Goal: Ask a question: Seek information or help from site administrators or community

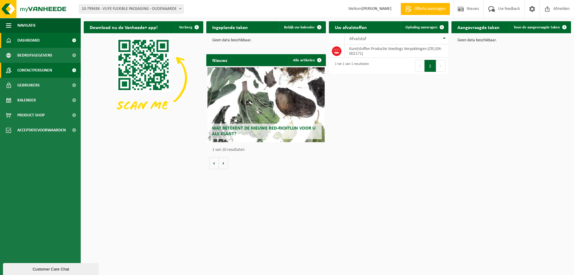
click at [43, 67] on span "Contactpersonen" at bounding box center [34, 70] width 35 height 15
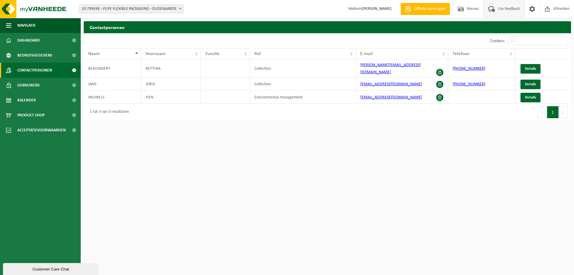
click at [498, 9] on span "Uw feedback" at bounding box center [509, 9] width 25 height 18
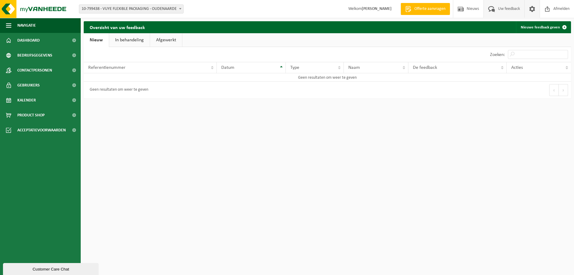
click at [533, 8] on span at bounding box center [532, 9] width 9 height 18
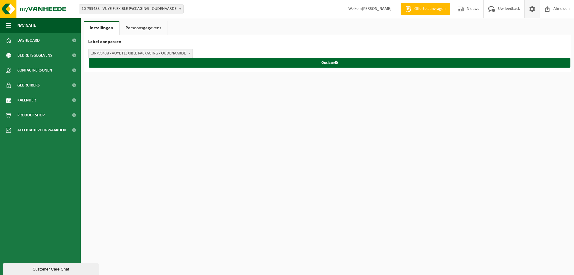
click at [154, 29] on link "Persoonsgegevens" at bounding box center [144, 28] width 48 height 14
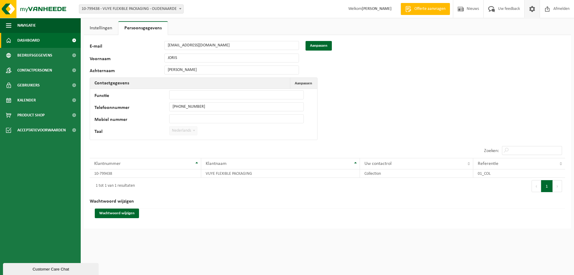
click at [33, 37] on span "Dashboard" at bounding box center [28, 40] width 22 height 15
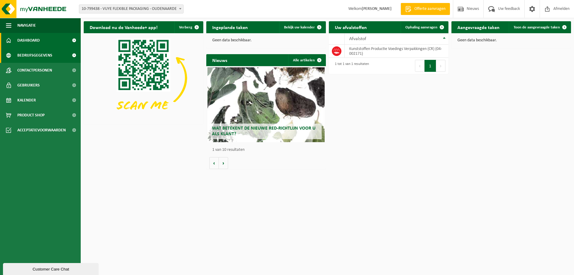
click at [38, 56] on span "Bedrijfsgegevens" at bounding box center [34, 55] width 35 height 15
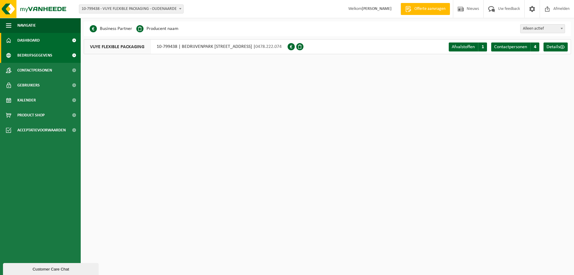
click at [38, 44] on span "Dashboard" at bounding box center [28, 40] width 22 height 15
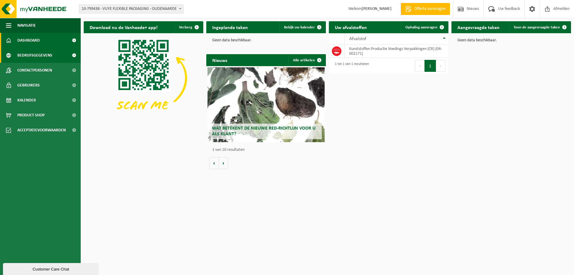
click at [37, 56] on span "Bedrijfsgegevens" at bounding box center [34, 55] width 35 height 15
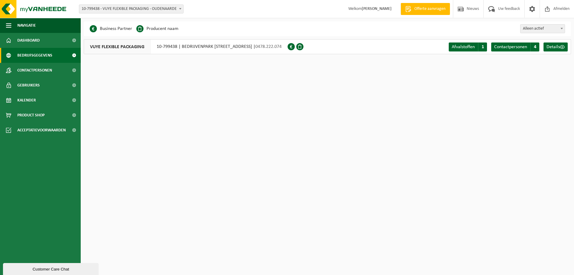
click at [117, 27] on li "Business Partner" at bounding box center [111, 28] width 42 height 9
click at [92, 28] on span at bounding box center [93, 28] width 7 height 7
click at [534, 47] on span "4" at bounding box center [535, 46] width 9 height 9
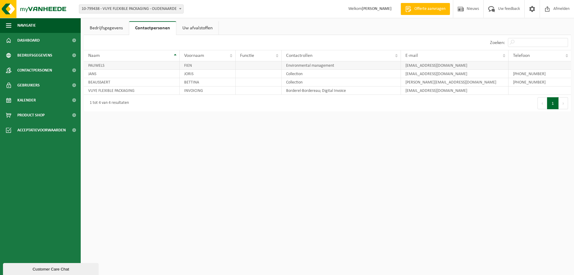
click at [494, 67] on td "[EMAIL_ADDRESS][DOMAIN_NAME]" at bounding box center [455, 65] width 108 height 8
click at [419, 65] on td "[EMAIL_ADDRESS][DOMAIN_NAME]" at bounding box center [455, 65] width 108 height 8
click at [300, 65] on td "Environmental management" at bounding box center [341, 65] width 119 height 8
click at [172, 65] on td "PAUWELS" at bounding box center [132, 65] width 96 height 8
click at [134, 66] on td "PAUWELS" at bounding box center [132, 65] width 96 height 8
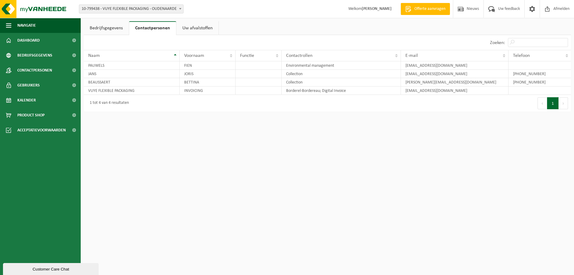
click at [113, 27] on link "Bedrijfsgegevens" at bounding box center [106, 28] width 45 height 14
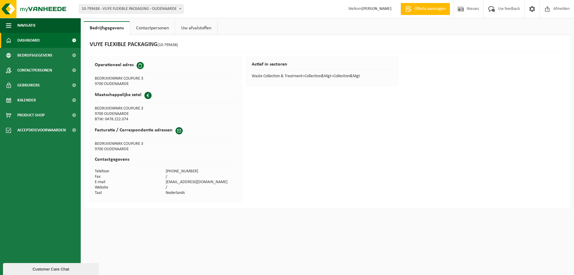
click at [34, 37] on span "Dashboard" at bounding box center [28, 40] width 22 height 15
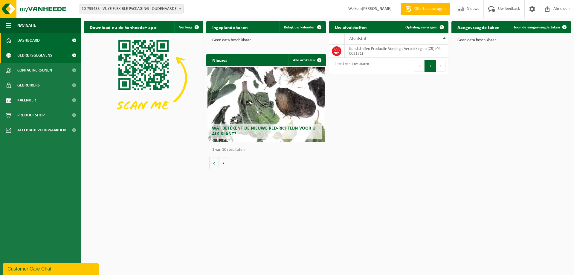
click at [39, 57] on span "Bedrijfsgegevens" at bounding box center [34, 55] width 35 height 15
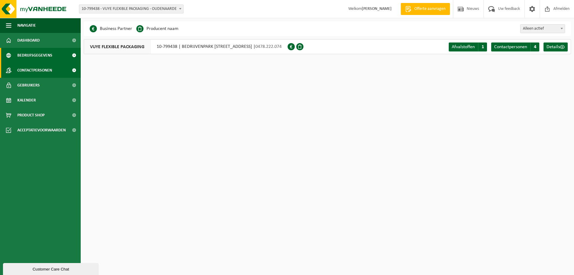
click at [40, 70] on span "Contactpersonen" at bounding box center [34, 70] width 35 height 15
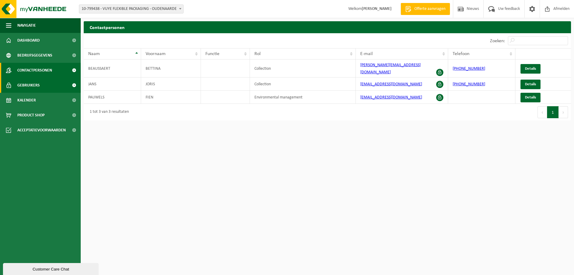
click at [40, 88] on link "Gebruikers" at bounding box center [40, 85] width 81 height 15
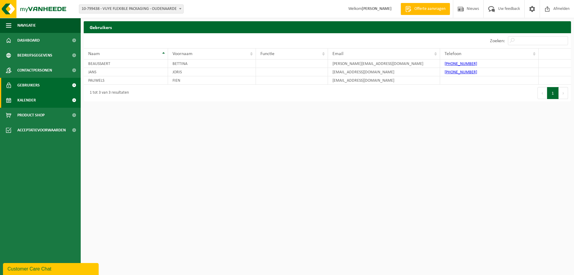
click at [39, 100] on link "Kalender" at bounding box center [40, 100] width 81 height 15
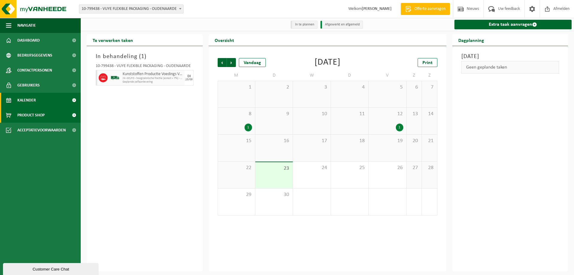
click at [38, 117] on span "Product Shop" at bounding box center [30, 115] width 27 height 15
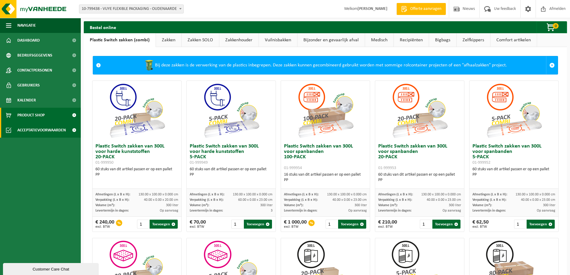
click at [33, 133] on span "Acceptatievoorwaarden" at bounding box center [41, 130] width 48 height 15
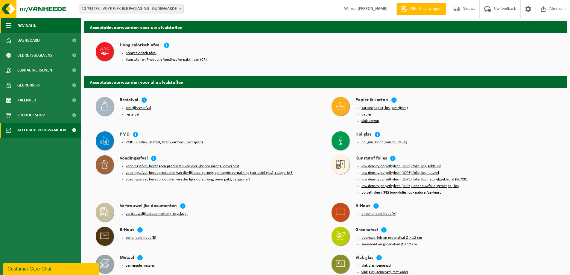
click at [31, 26] on span "Navigatie" at bounding box center [26, 25] width 19 height 15
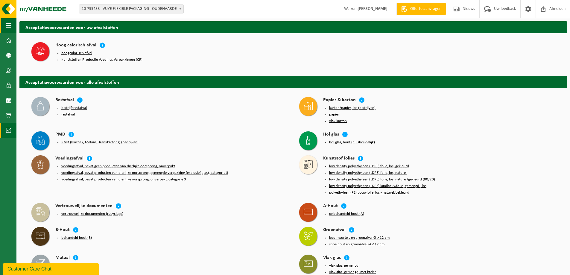
click at [11, 21] on button "Navigatie" at bounding box center [8, 25] width 16 height 15
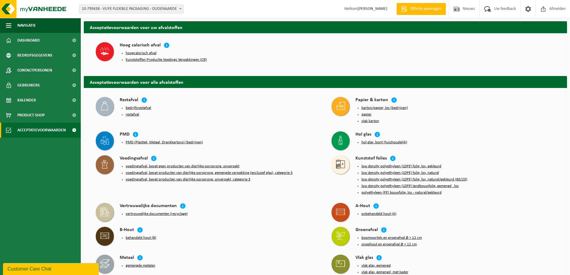
click at [41, 268] on div "Customer Care Chat" at bounding box center [50, 268] width 87 height 7
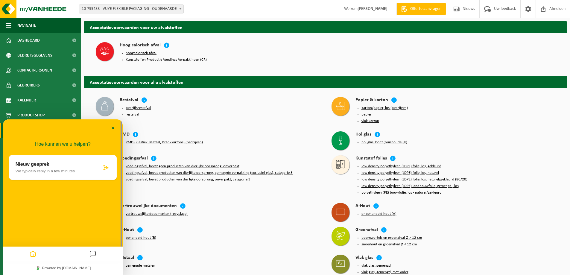
click at [43, 170] on p "We typically reply in a few minutes" at bounding box center [59, 171] width 86 height 4
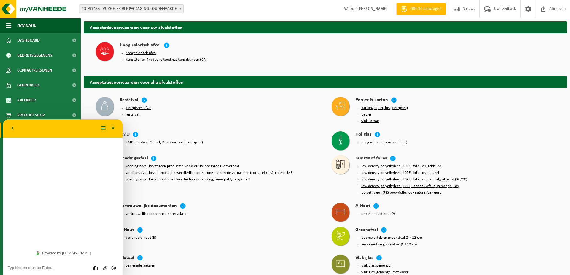
click at [55, 182] on div "Hoe kunnen we u helpen? Nieuw gesprek We typically reply in a few minutes" at bounding box center [63, 182] width 120 height 127
click at [25, 267] on textarea at bounding box center [63, 267] width 110 height 5
type textarea "Hallo"
type textarea "Wie is mijn contactpersoon bij Vanheede?"
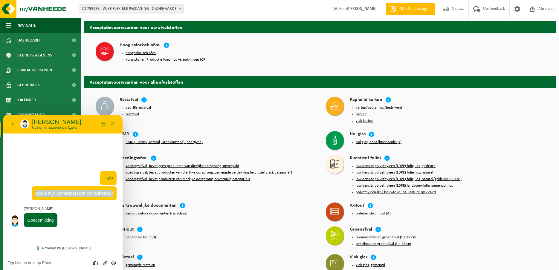
drag, startPoint x: 55, startPoint y: 194, endPoint x: 118, endPoint y: 196, distance: 62.9
click at [118, 196] on div "15:40 Hallo 15:40 Wie is mijn contactpersoon bij Vanheede? Sarah Goedemiddag 15…" at bounding box center [63, 187] width 120 height 109
copy span "Wie is mijn contactpersoon bij Vanheede?"
click at [40, 262] on textarea at bounding box center [63, 263] width 110 height 5
paste textarea "Wie is mijn contactpersoon bij Vanheede?"
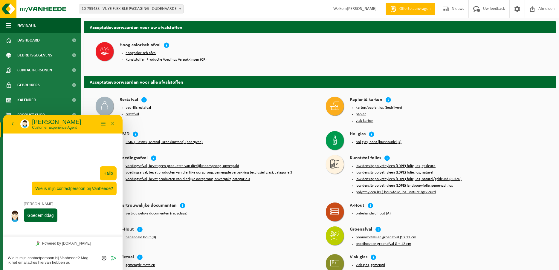
type textarea "Wie is mijn contactpersoon bij Vanheede? Mag ik het emailadres hiervan hebben a…"
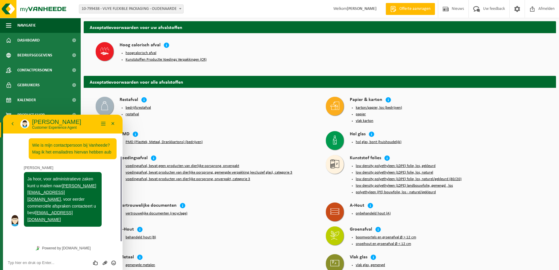
scroll to position [45, 0]
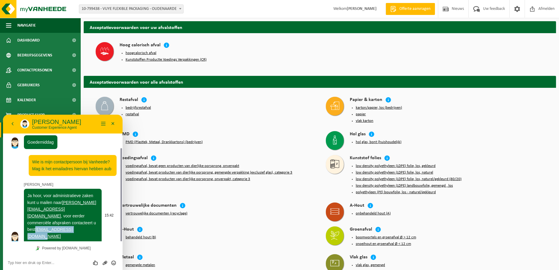
drag, startPoint x: 80, startPoint y: 231, endPoint x: 27, endPoint y: 232, distance: 53.3
click at [27, 232] on div "Ja hoor, voor administratieve zaken kunt u mailen naar martine.dumont@vanheede.…" at bounding box center [63, 216] width 78 height 54
copy link "nico.kimpe@vanheede.com"
click at [28, 263] on textarea at bounding box center [63, 263] width 110 height 5
type textarea "Dankuwel !"
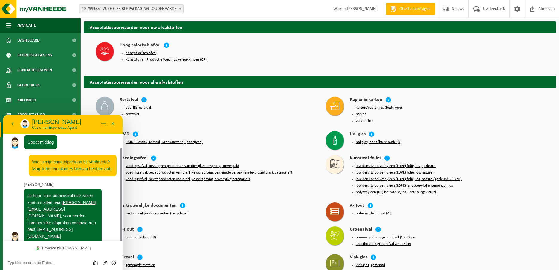
scroll to position [66, 0]
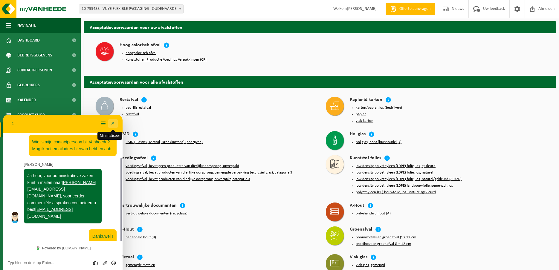
click at [113, 123] on button "Minimaliseer" at bounding box center [113, 123] width 10 height 9
